Goal: Information Seeking & Learning: Learn about a topic

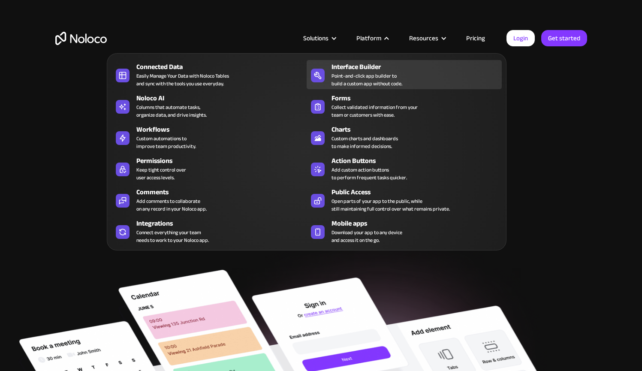
click at [363, 78] on div "Point-and-click app builder to build a custom app without code." at bounding box center [367, 79] width 71 height 15
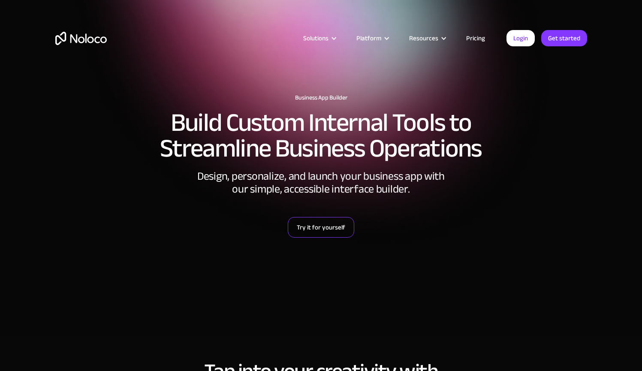
click at [329, 231] on link "Try it for yourself" at bounding box center [321, 227] width 66 height 21
click at [475, 36] on link "Pricing" at bounding box center [475, 38] width 40 height 11
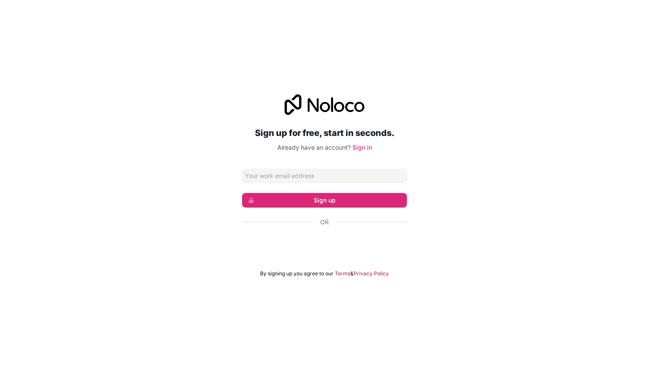
click at [491, 149] on div "Sign up for free, start in seconds. Already have an account? Sign in Sign up Or…" at bounding box center [324, 185] width 649 height 207
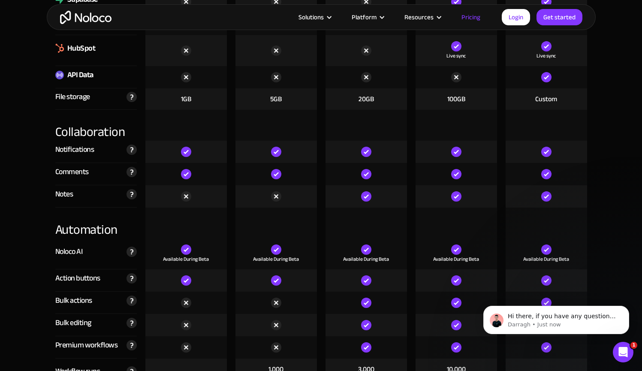
scroll to position [1546, 0]
